Goal: Find specific page/section: Find specific page/section

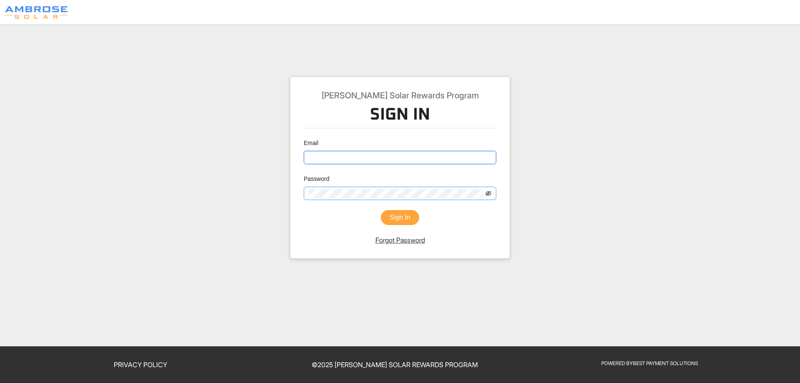
type input "[PERSON_NAME][EMAIL_ADDRESS][DOMAIN_NAME]"
click at [489, 193] on icon "eye-invisible" at bounding box center [488, 193] width 6 height 6
click at [395, 217] on button "Sign In" at bounding box center [400, 217] width 38 height 15
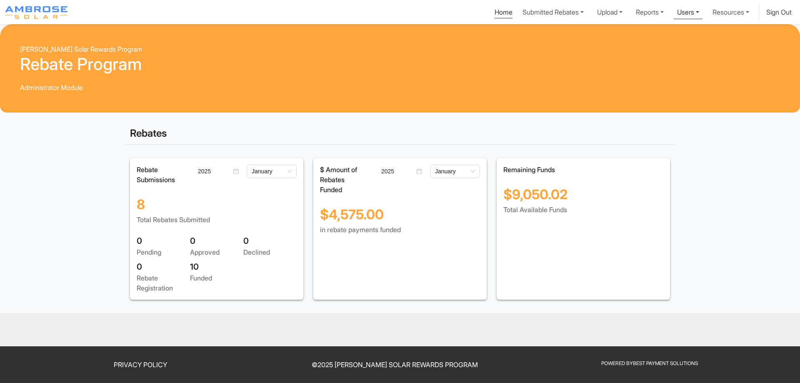
click at [685, 11] on link "Users" at bounding box center [688, 11] width 29 height 15
click at [666, 45] on div "View All Users" at bounding box center [669, 45] width 52 height 10
